Goal: Task Accomplishment & Management: Use online tool/utility

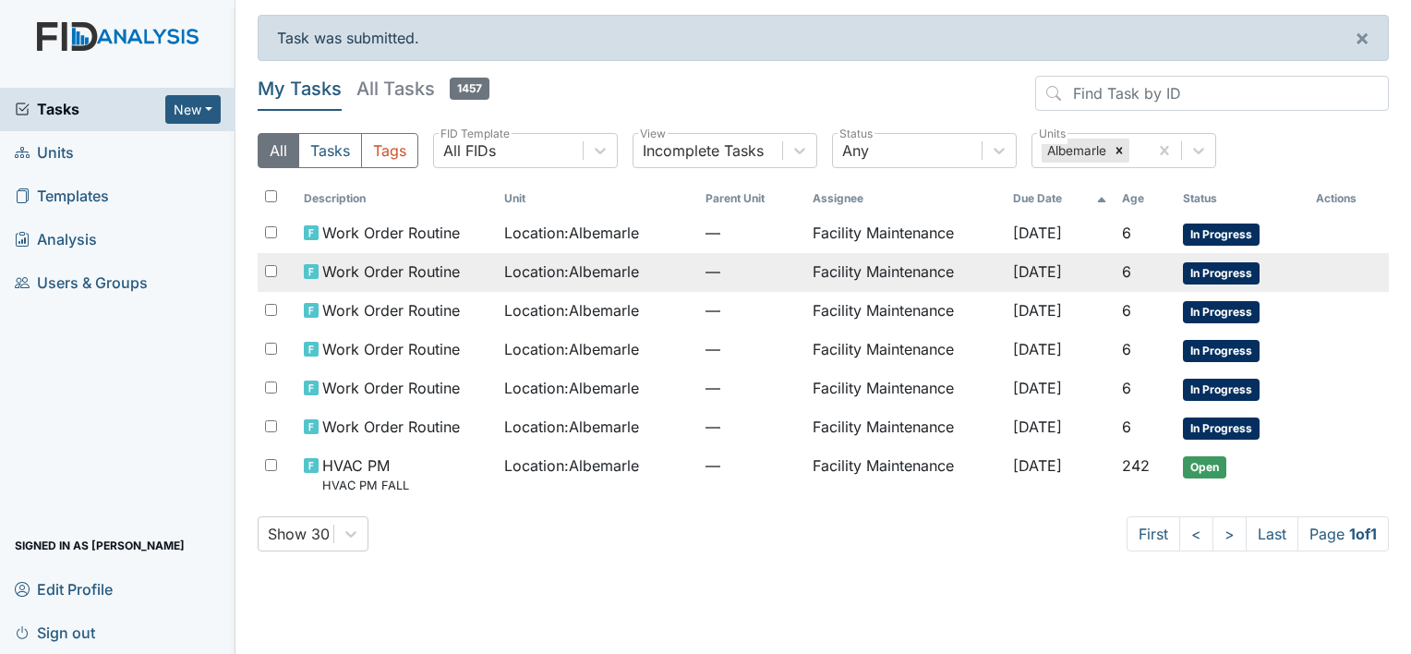
click at [392, 268] on span "Work Order Routine" at bounding box center [391, 271] width 138 height 22
click at [413, 265] on span "Work Order Routine" at bounding box center [391, 271] width 138 height 22
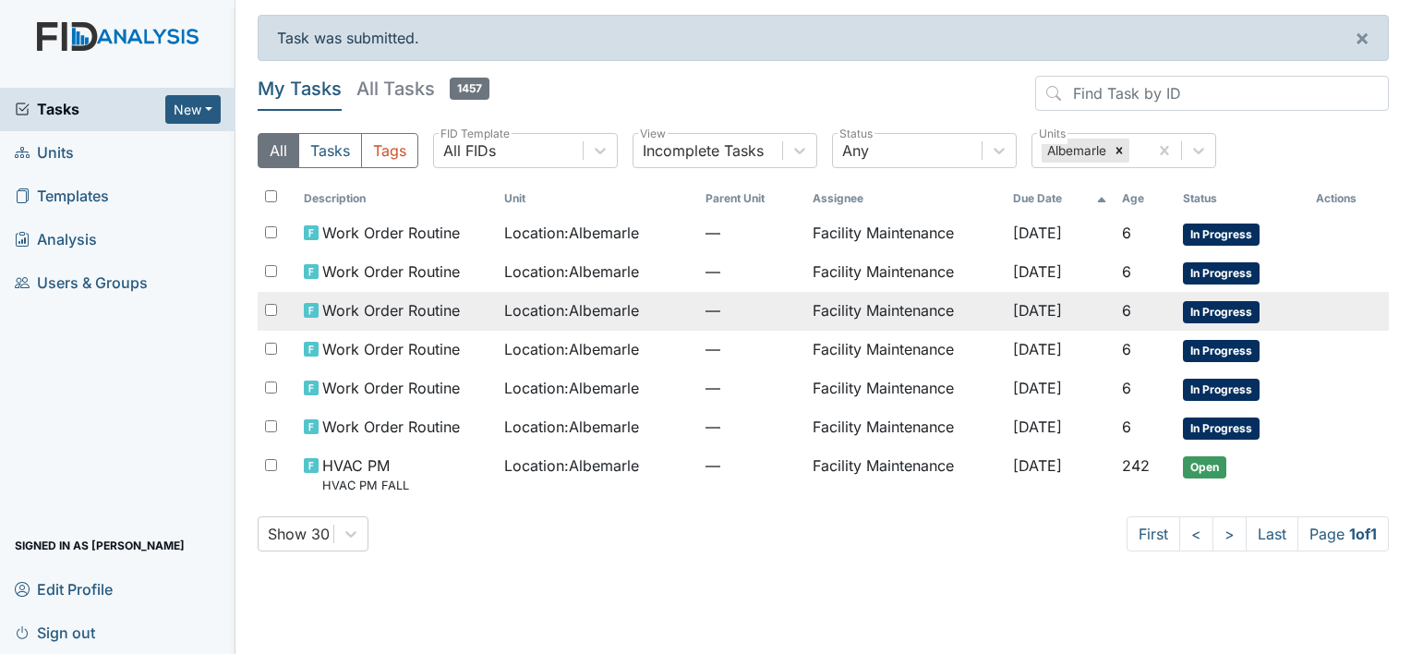
click at [443, 306] on span "Work Order Routine" at bounding box center [391, 310] width 138 height 22
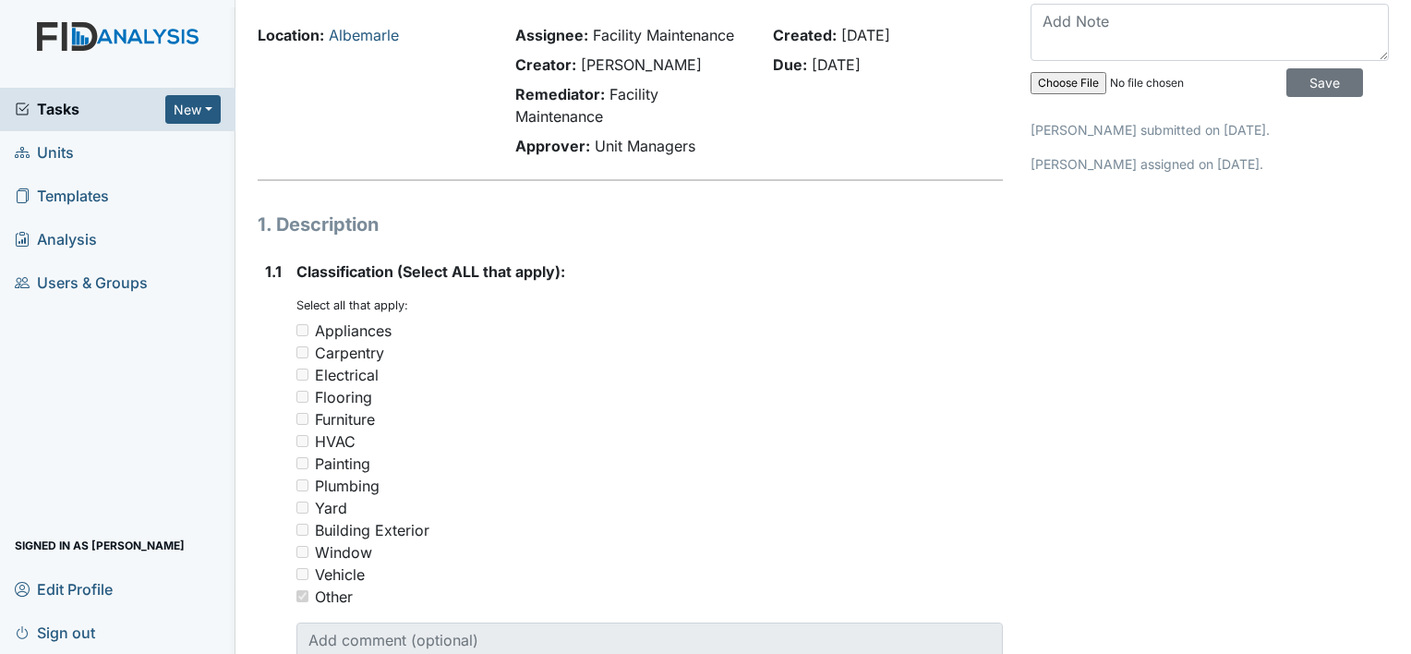
scroll to position [37, 0]
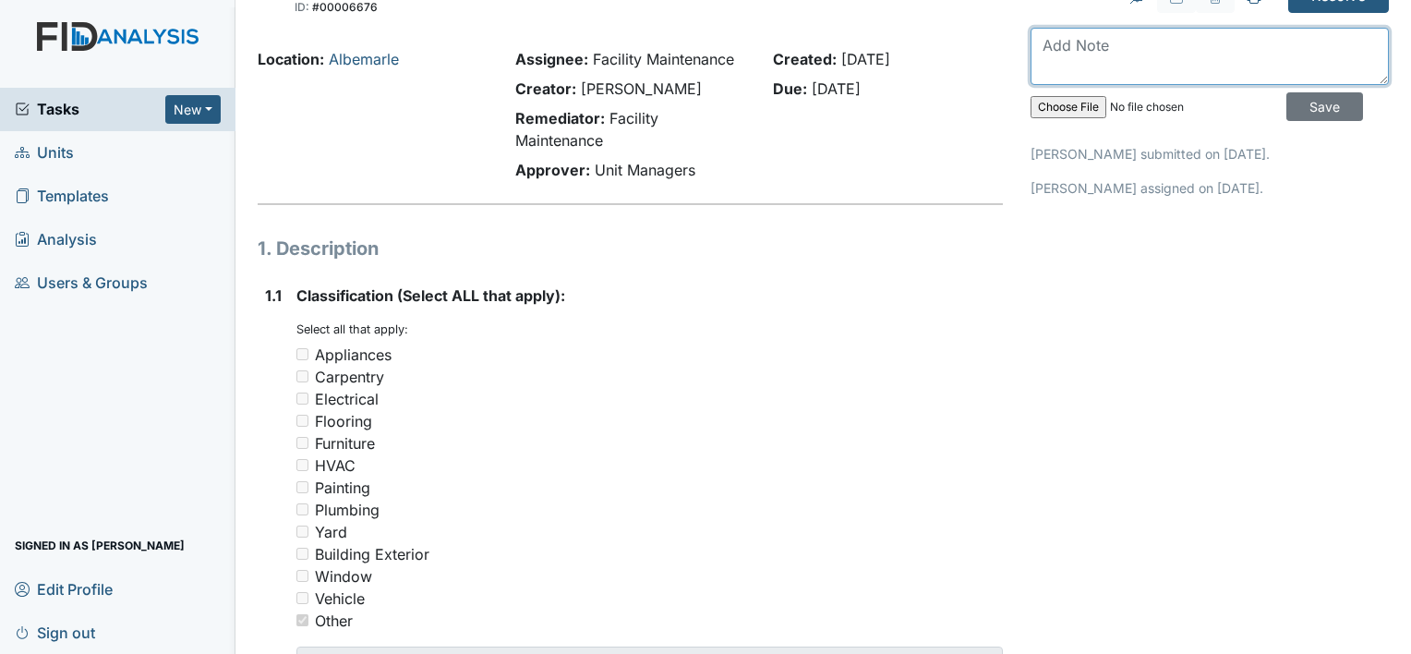
click at [1038, 48] on textarea at bounding box center [1210, 56] width 358 height 57
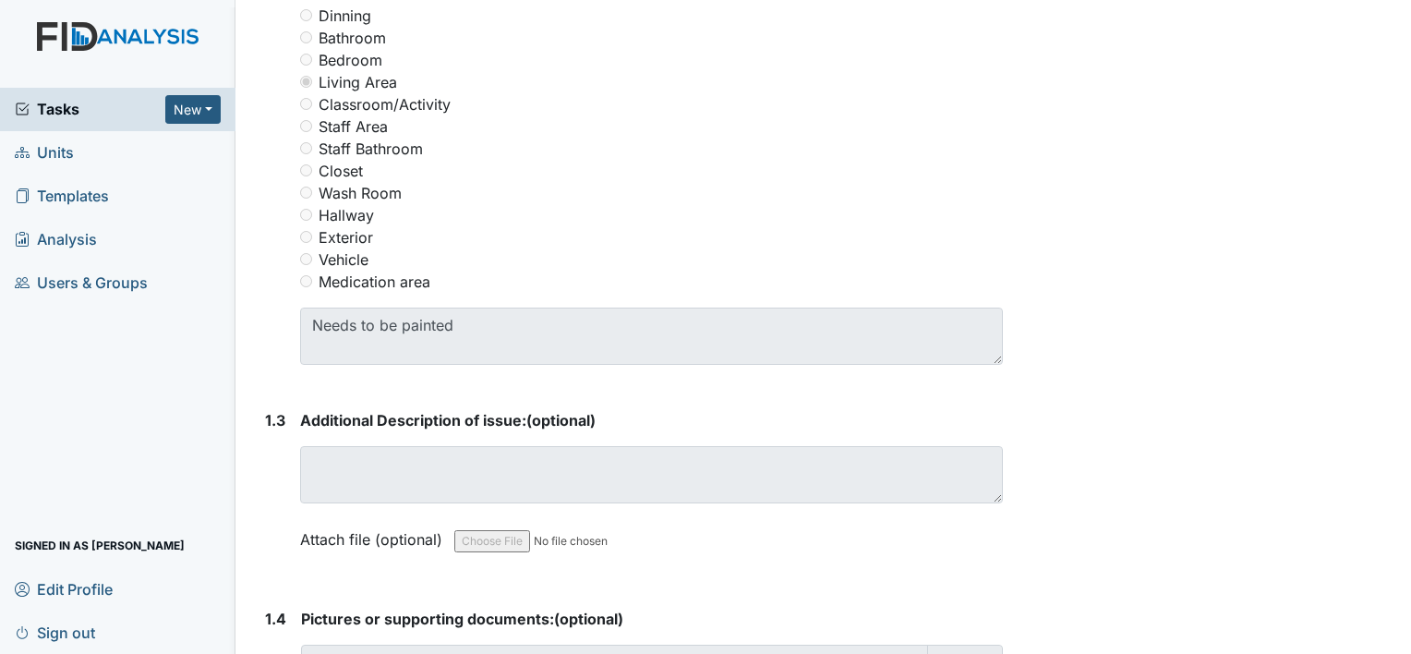
scroll to position [887, 0]
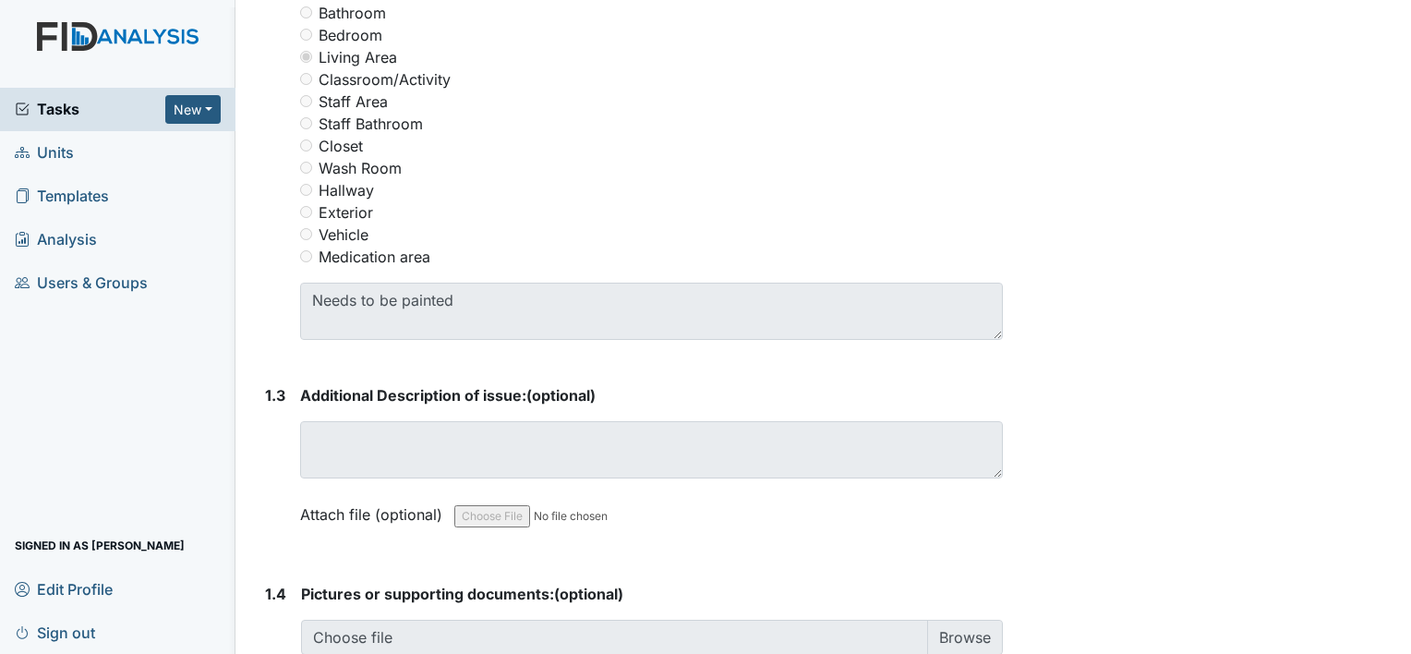
type textarea "the area is painted"
